Goal: Information Seeking & Learning: Learn about a topic

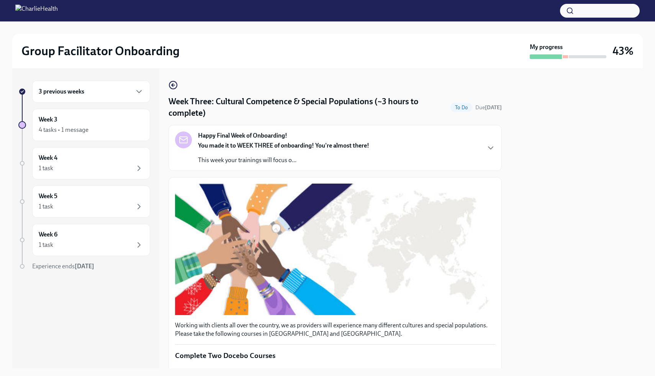
click at [556, 162] on div at bounding box center [577, 218] width 132 height 300
click at [490, 151] on icon "button" at bounding box center [490, 147] width 9 height 9
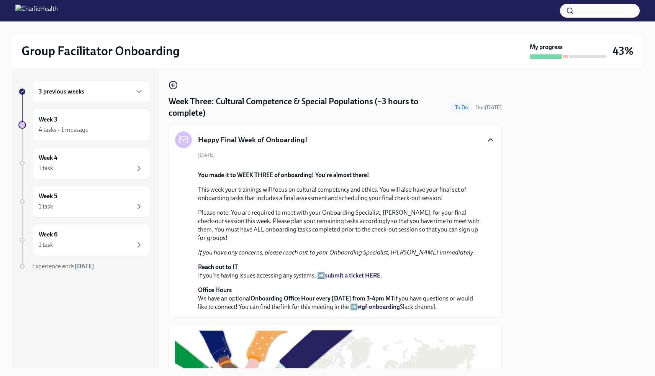
click at [490, 151] on div "Happy Final Week of Onboarding! [DATE] You made it to WEEK THREE of onboarding!…" at bounding box center [335, 221] width 320 height 180
click at [490, 144] on icon "button" at bounding box center [490, 139] width 9 height 9
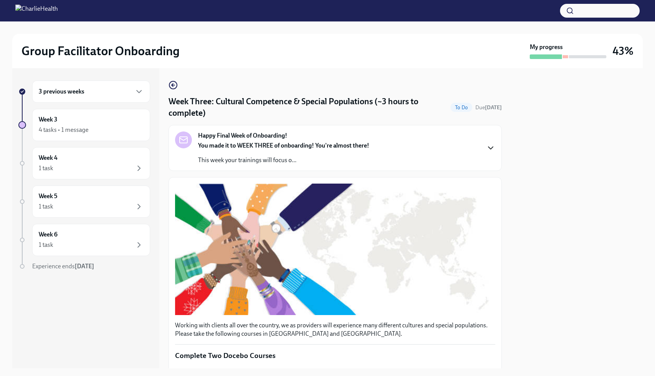
click at [630, 169] on div at bounding box center [577, 218] width 132 height 300
drag, startPoint x: 501, startPoint y: 144, endPoint x: 497, endPoint y: 179, distance: 35.1
click at [558, 166] on div at bounding box center [577, 218] width 132 height 300
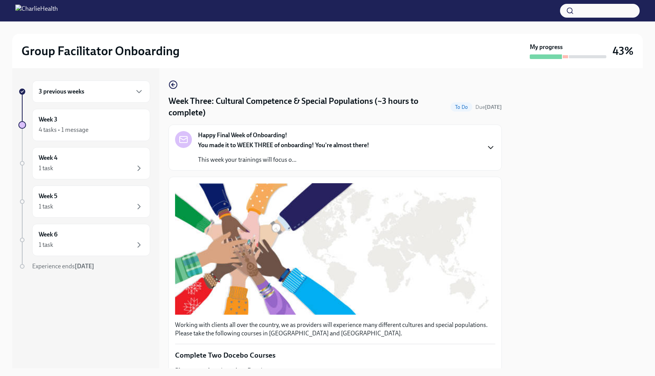
click at [474, 192] on button "Zoom image" at bounding box center [335, 248] width 320 height 131
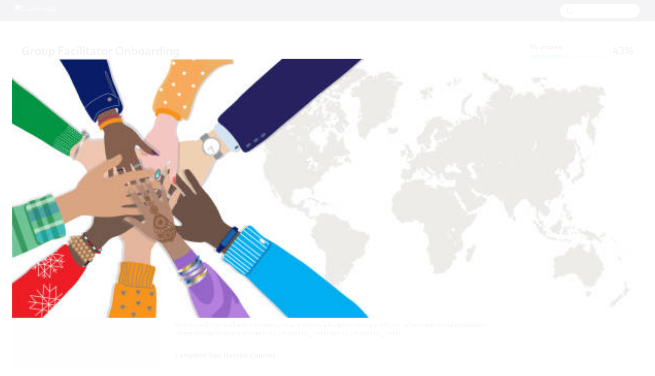
click at [474, 194] on button "Unzoom image" at bounding box center [327, 188] width 655 height 376
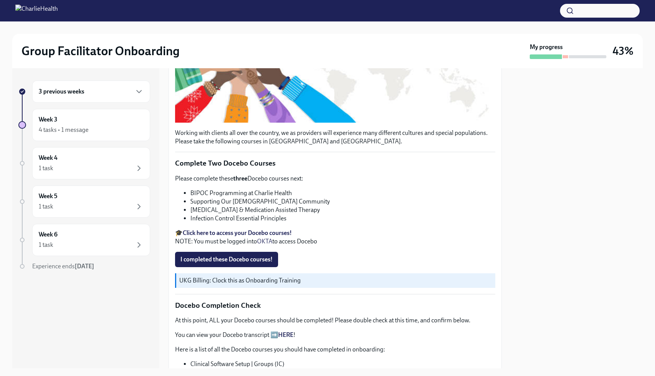
scroll to position [193, 0]
click at [231, 233] on strong "Click here to access your Docebo courses!" at bounding box center [237, 232] width 109 height 7
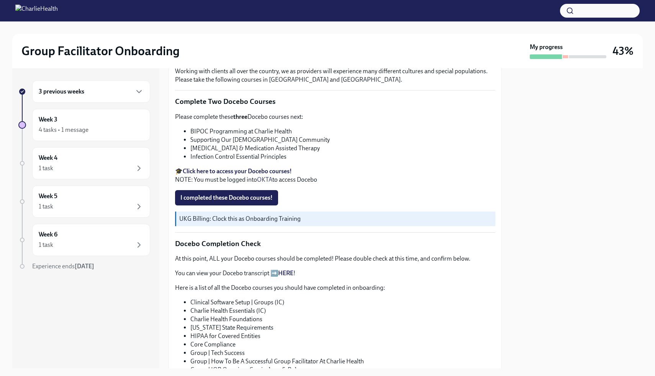
scroll to position [239, 0]
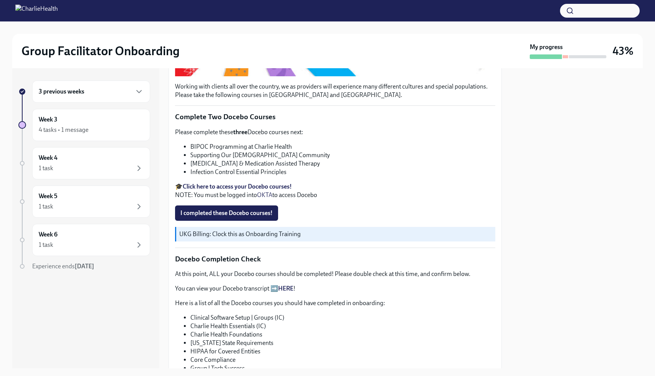
click at [355, 312] on div "At this point, ALL your Docebo courses should be completed! Please double check…" at bounding box center [335, 363] width 320 height 187
